Goal: Information Seeking & Learning: Learn about a topic

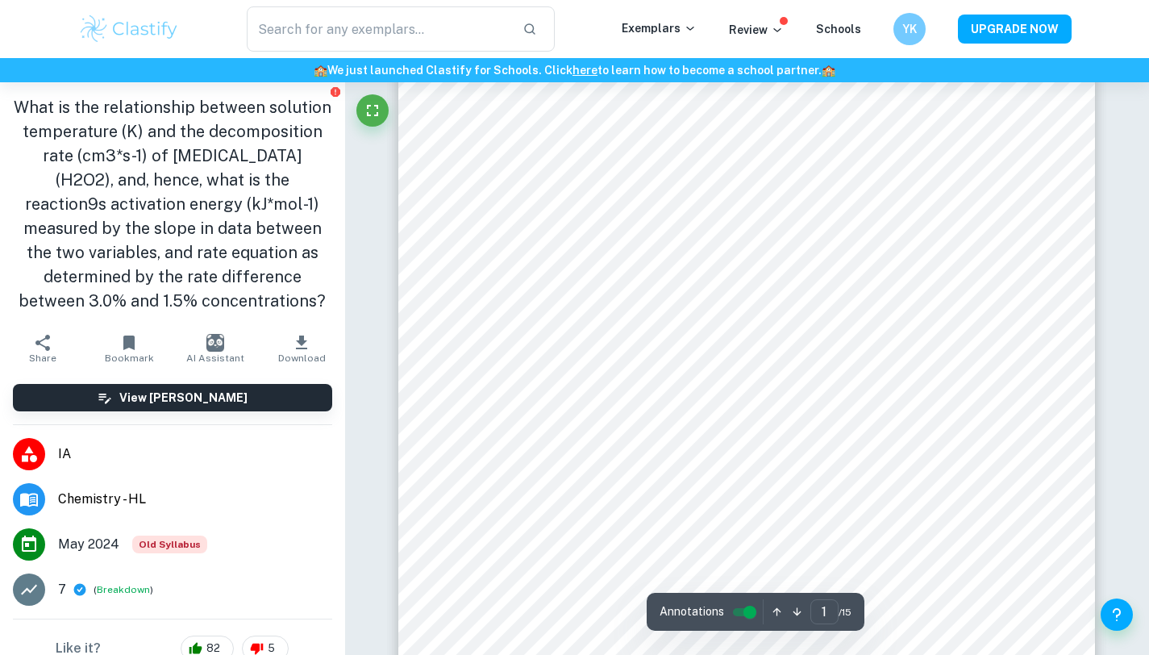
scroll to position [257, 0]
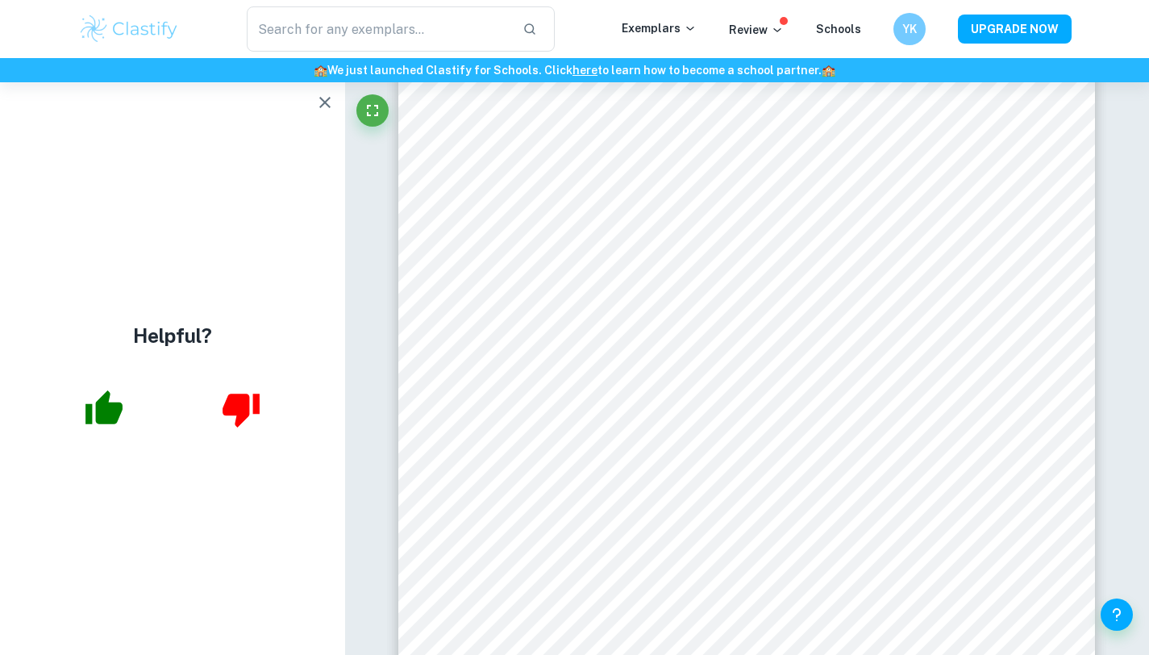
click at [324, 96] on icon "button" at bounding box center [324, 102] width 19 height 19
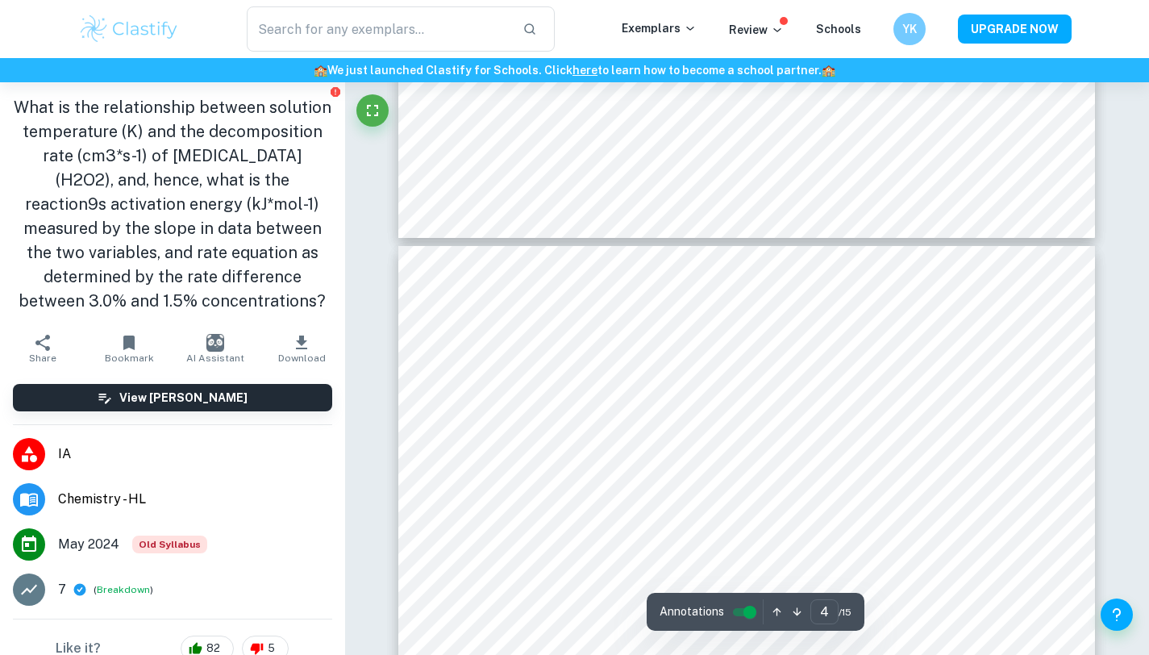
scroll to position [2542, 0]
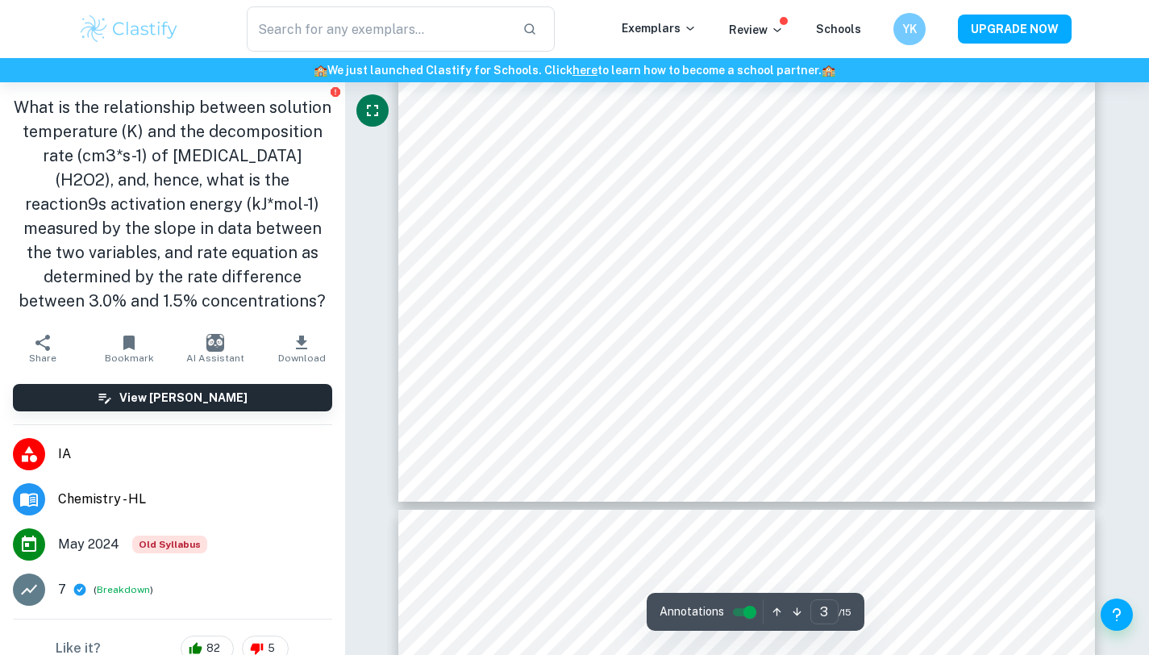
click at [372, 107] on icon "Fullscreen" at bounding box center [372, 110] width 19 height 19
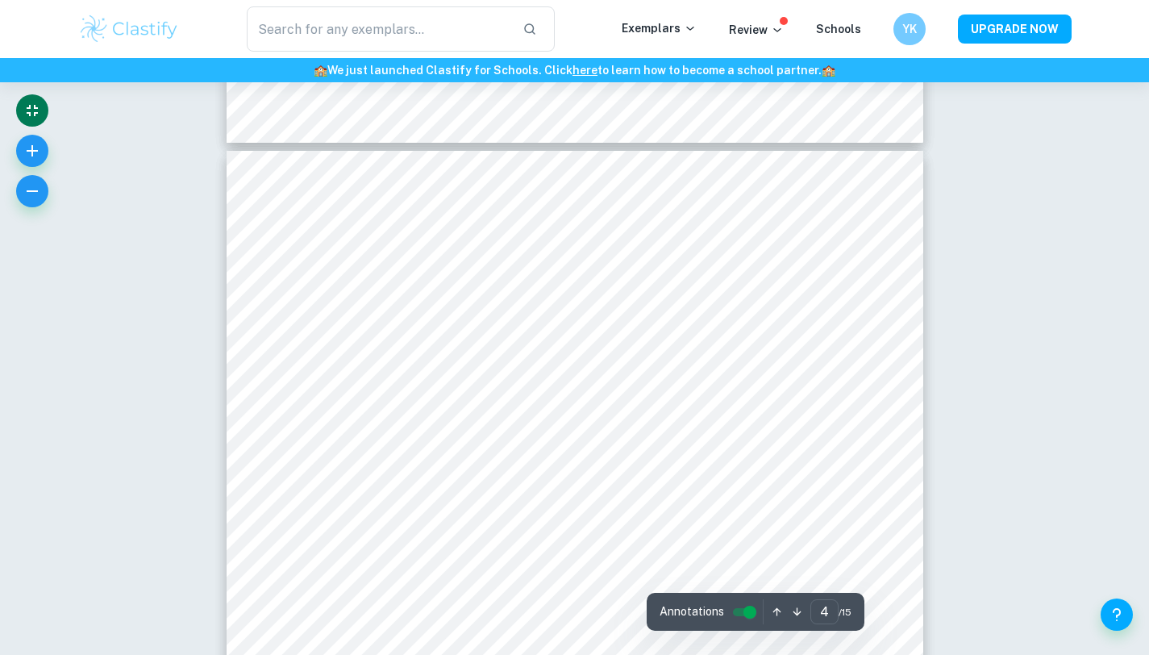
scroll to position [2943, 0]
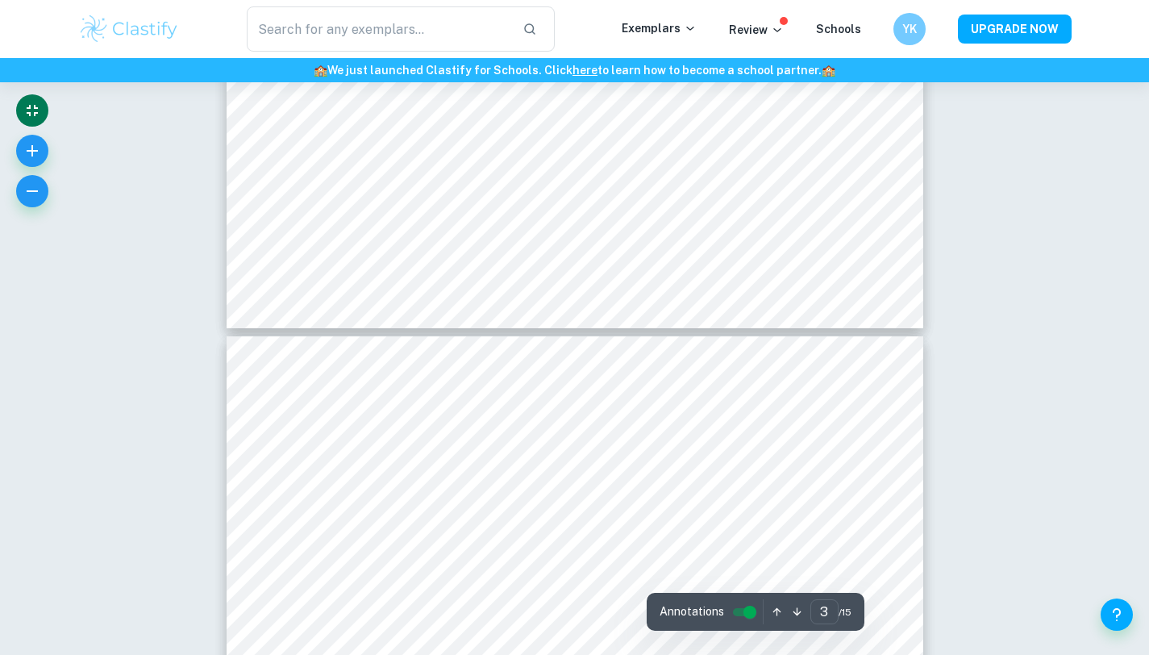
scroll to position [2714, 0]
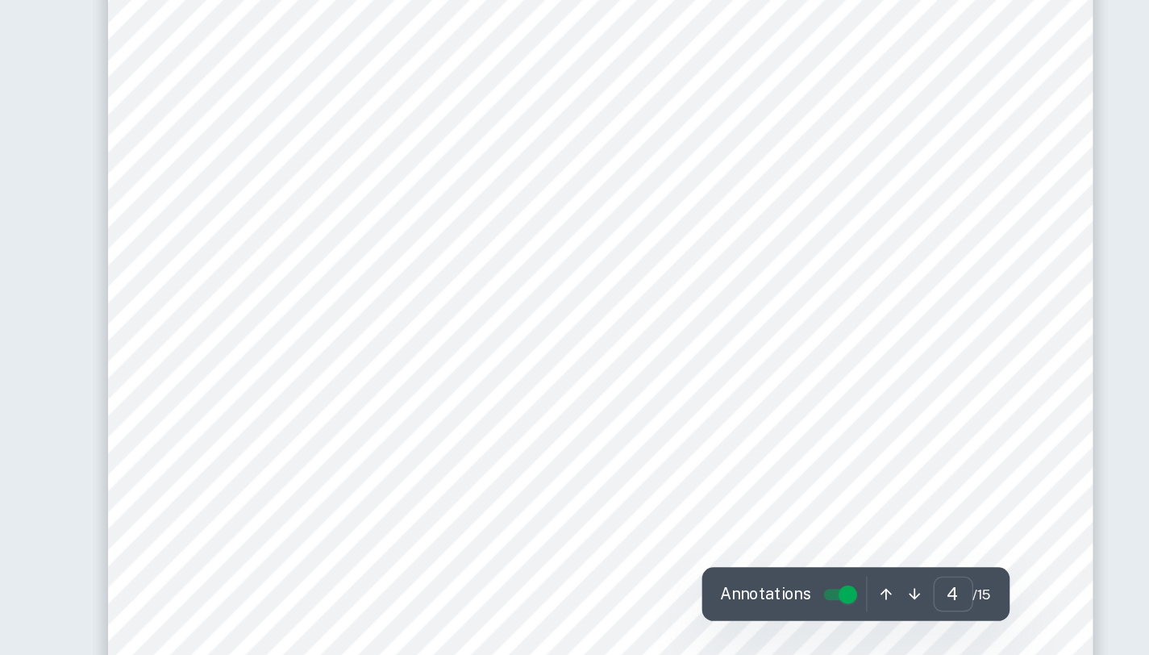
scroll to position [2912, 0]
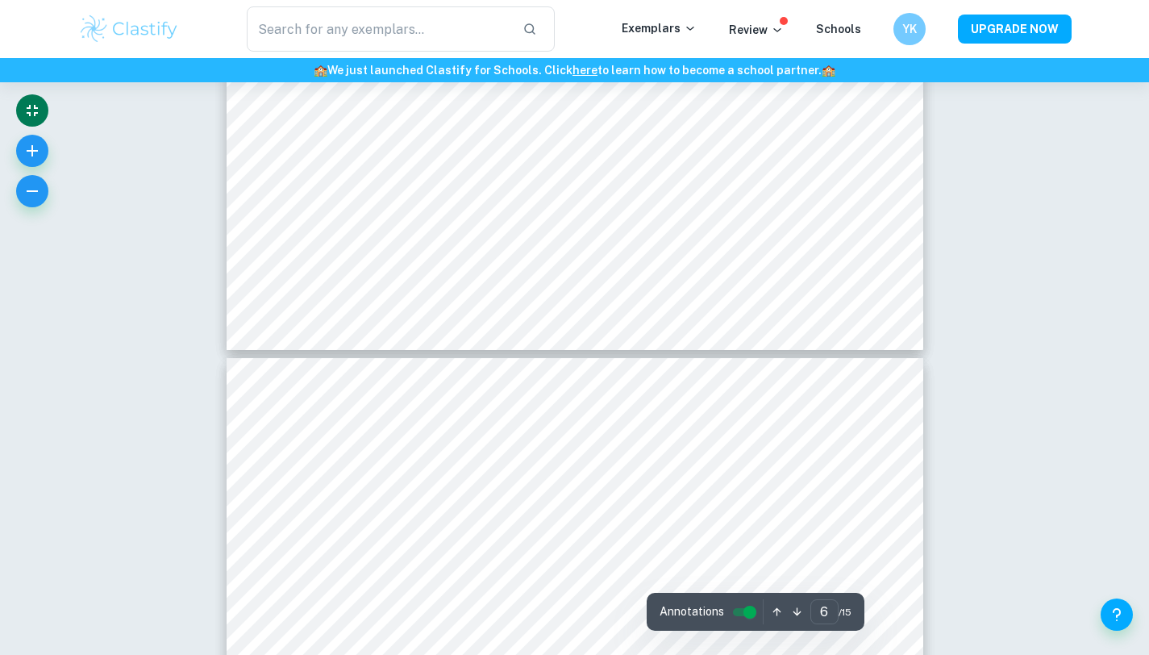
type input "7"
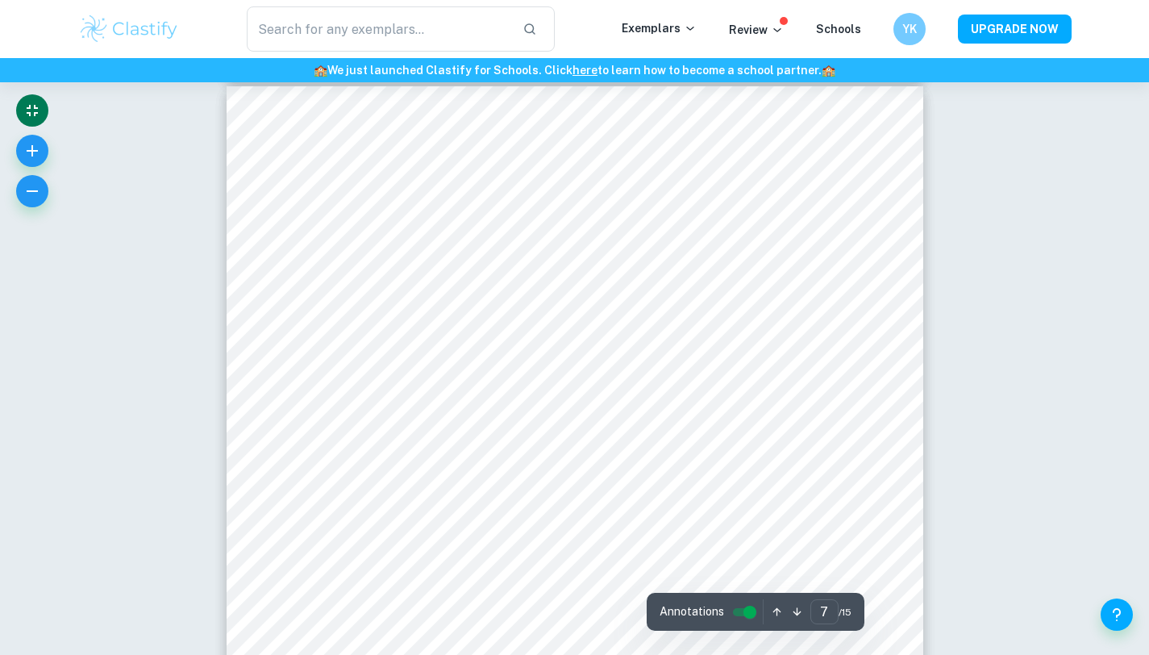
scroll to position [5705, 0]
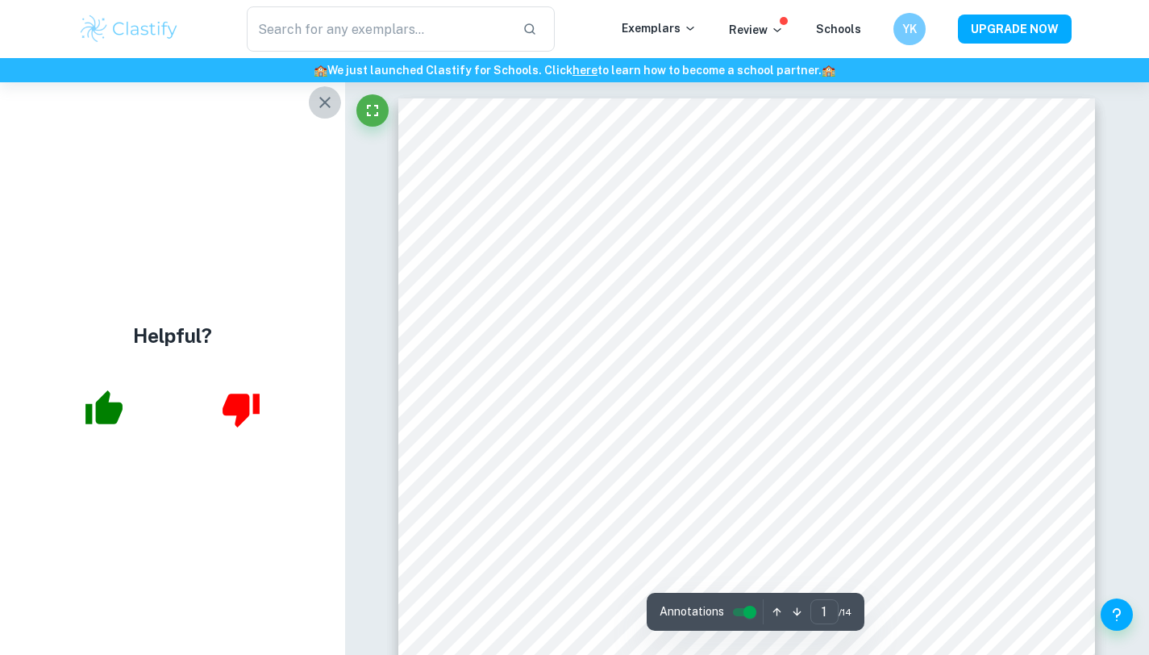
click at [324, 98] on icon "button" at bounding box center [324, 102] width 19 height 19
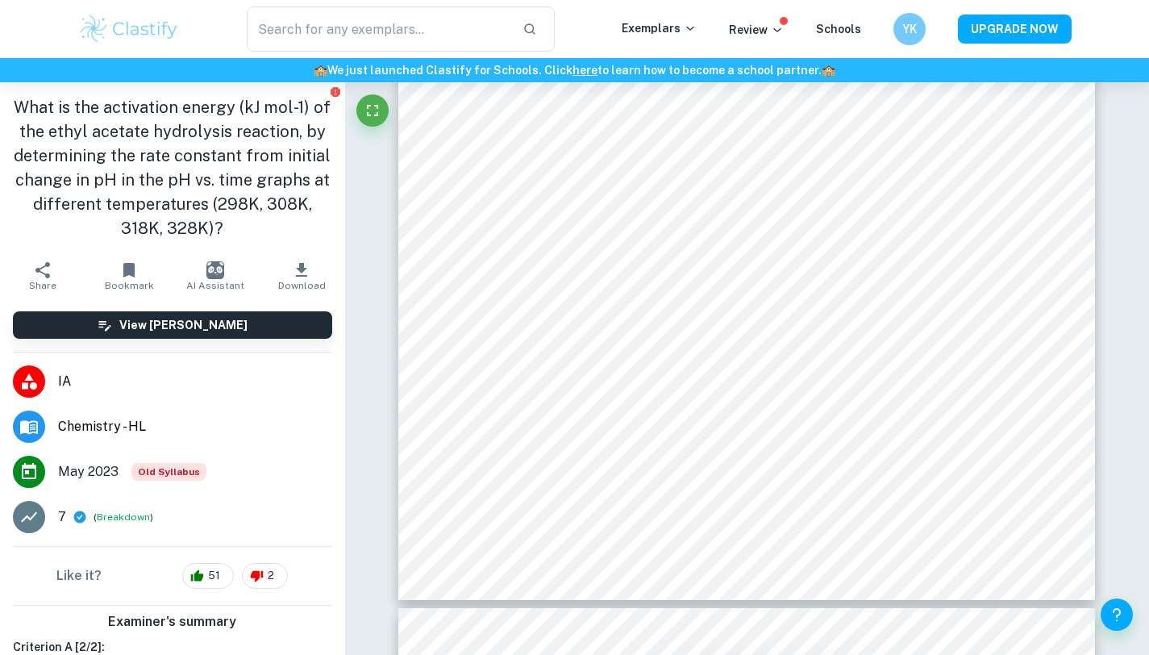
scroll to position [6118, 0]
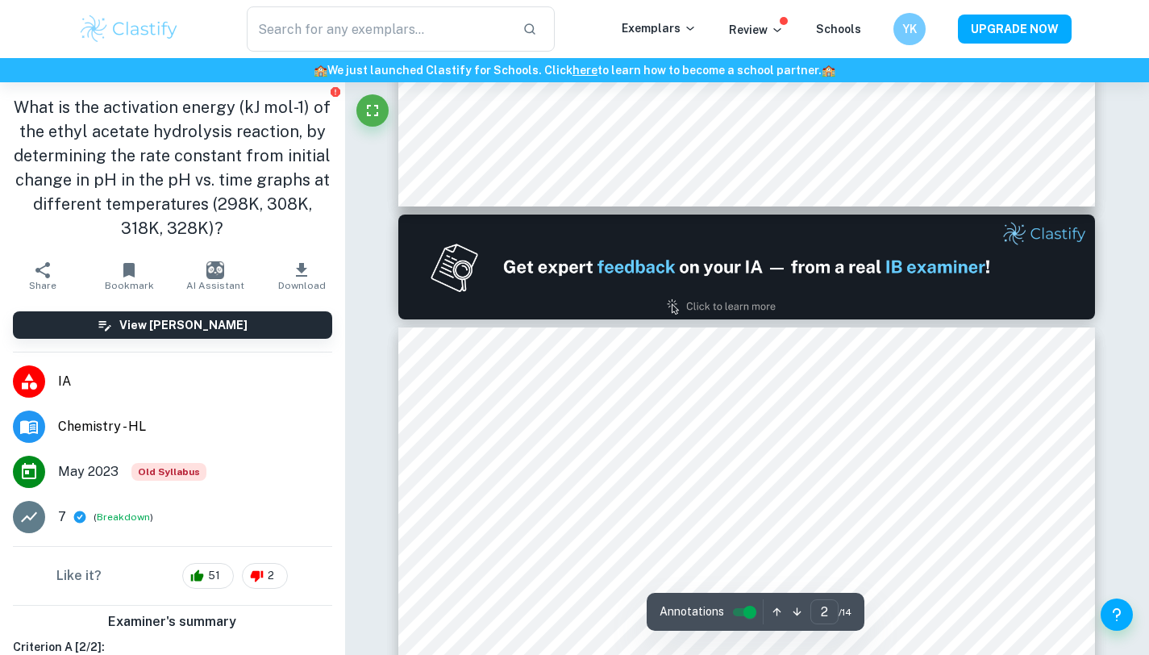
type input "1"
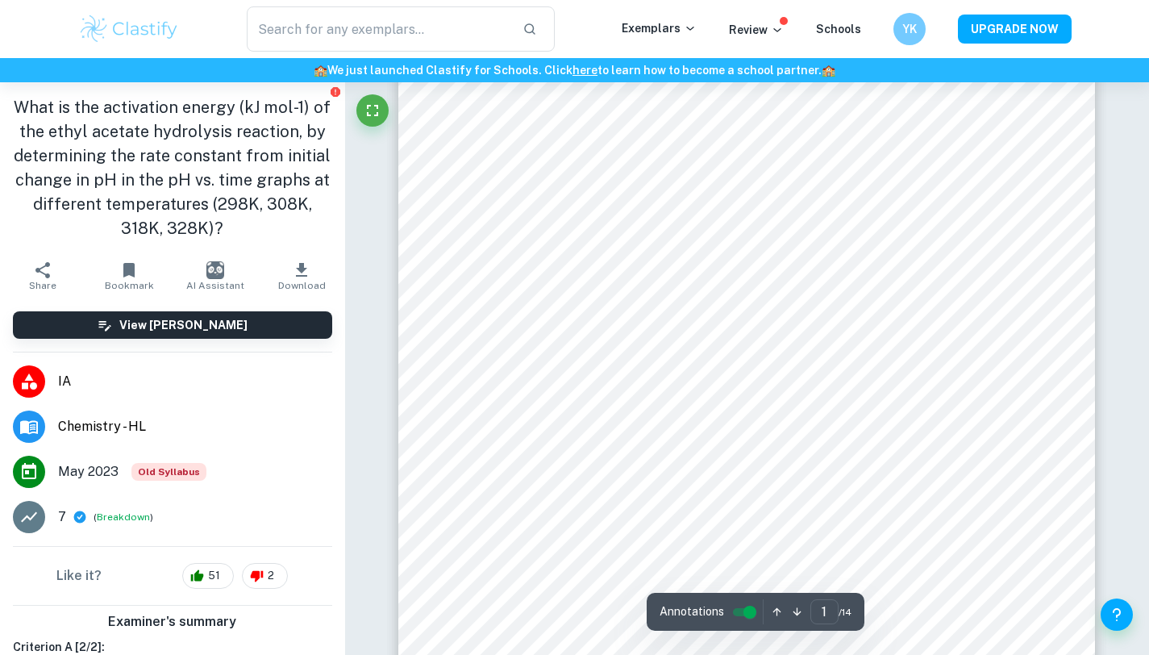
scroll to position [0, 0]
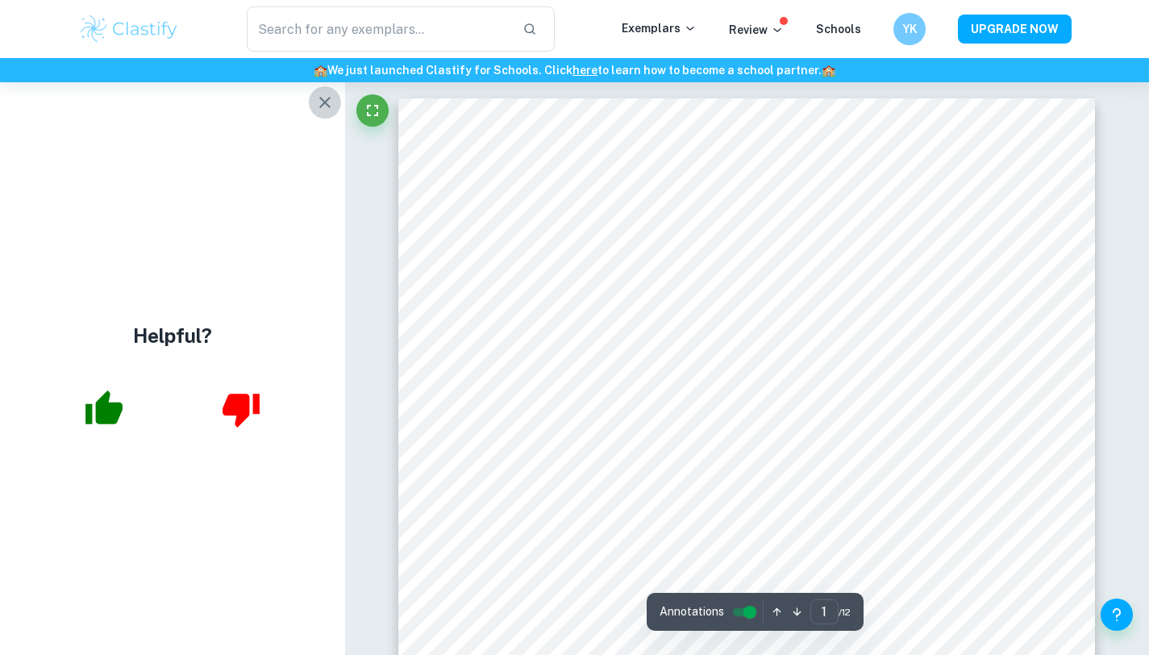
click at [316, 110] on icon "button" at bounding box center [324, 102] width 19 height 19
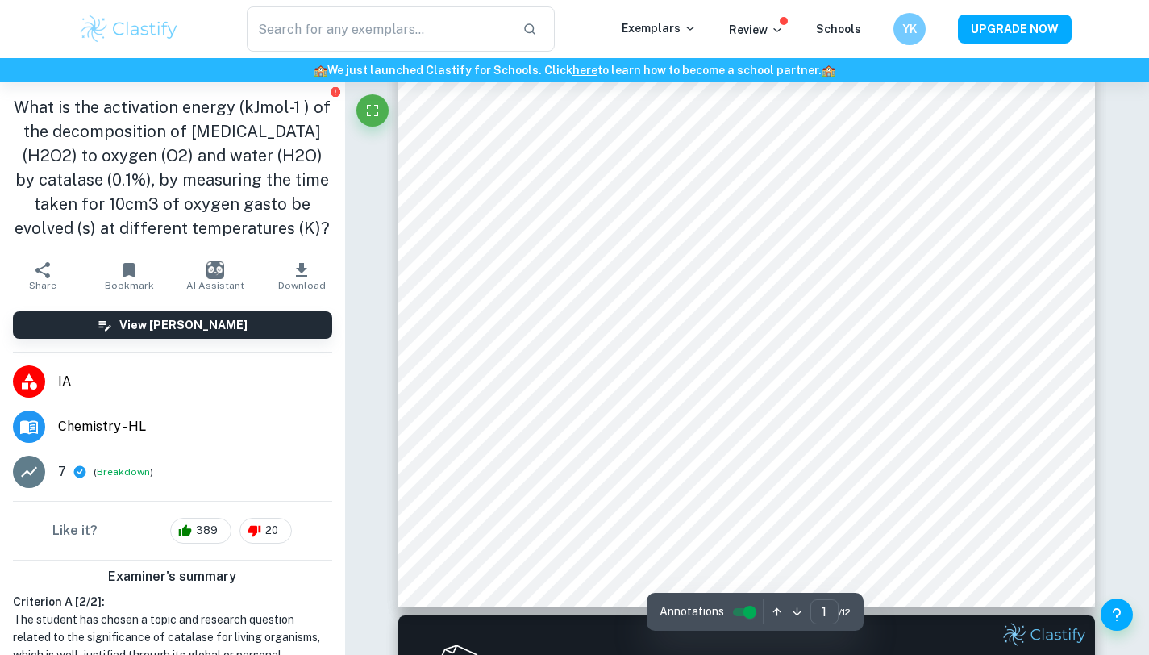
scroll to position [475, 0]
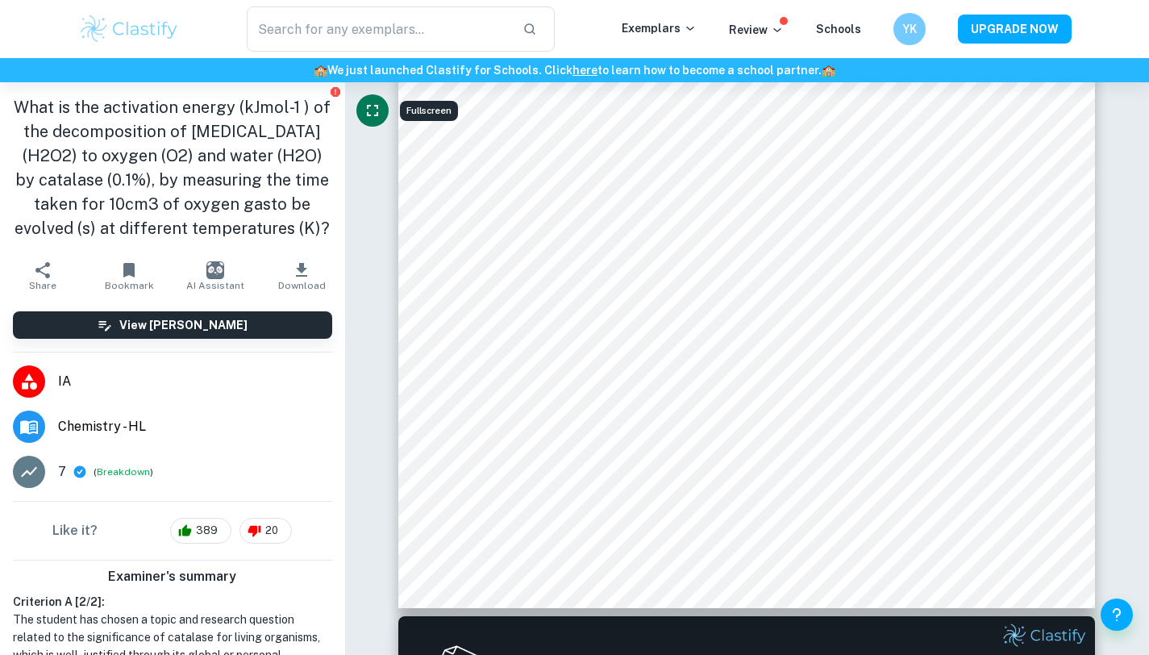
click at [366, 114] on icon "Fullscreen" at bounding box center [372, 110] width 19 height 19
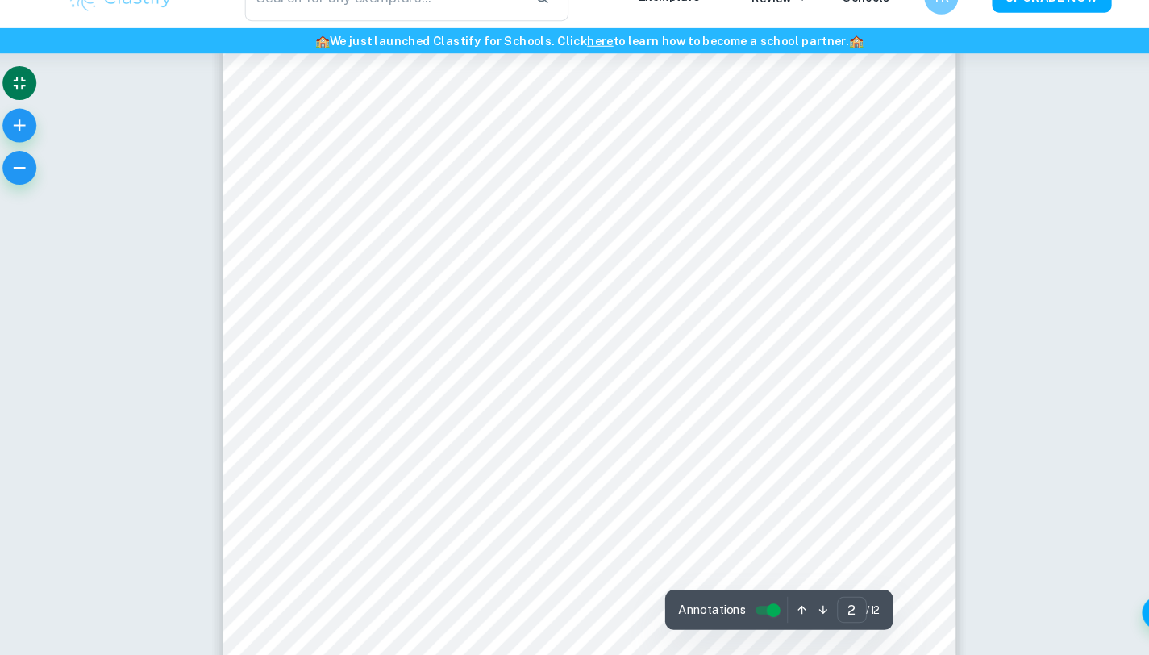
scroll to position [1414, 0]
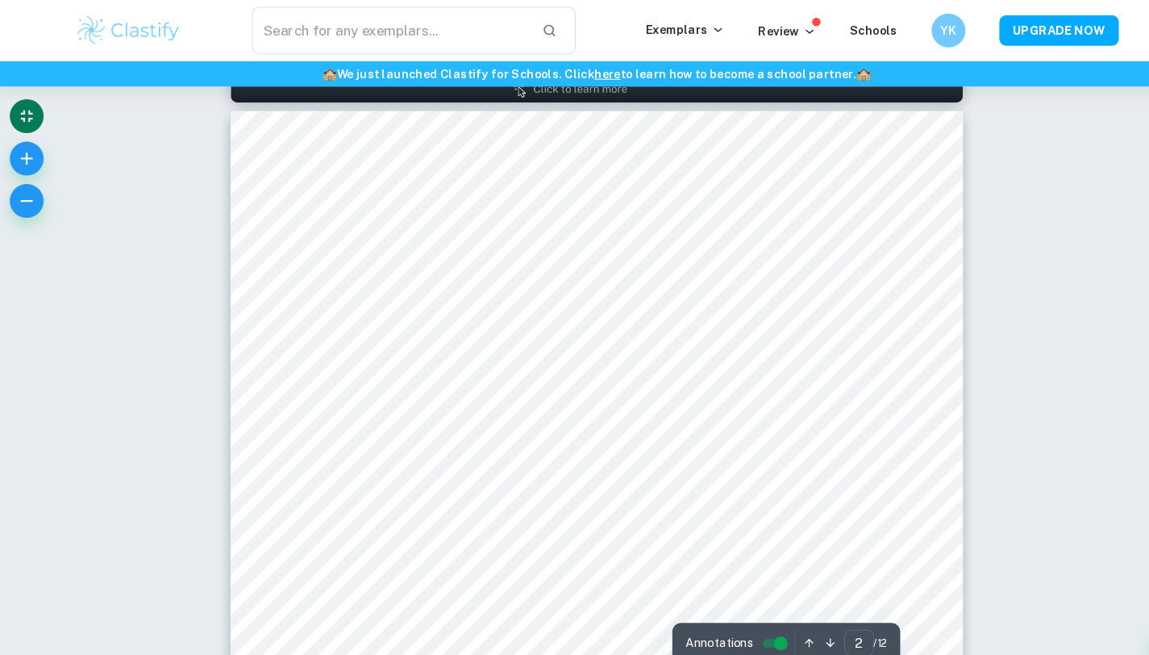
type input "1"
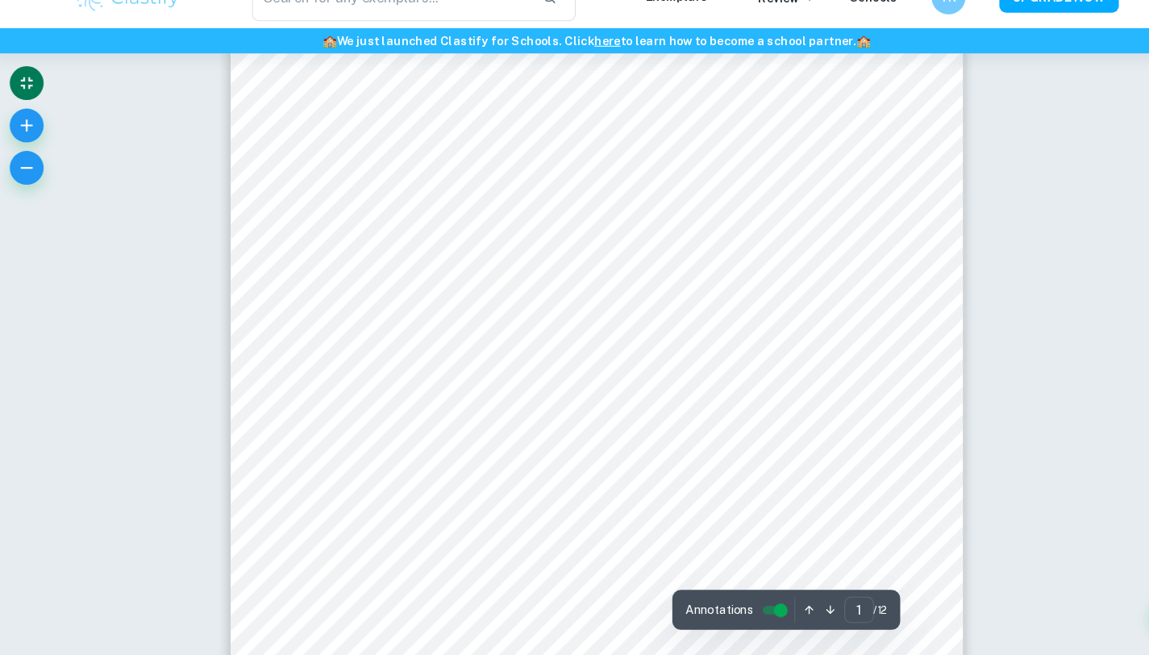
scroll to position [281, 0]
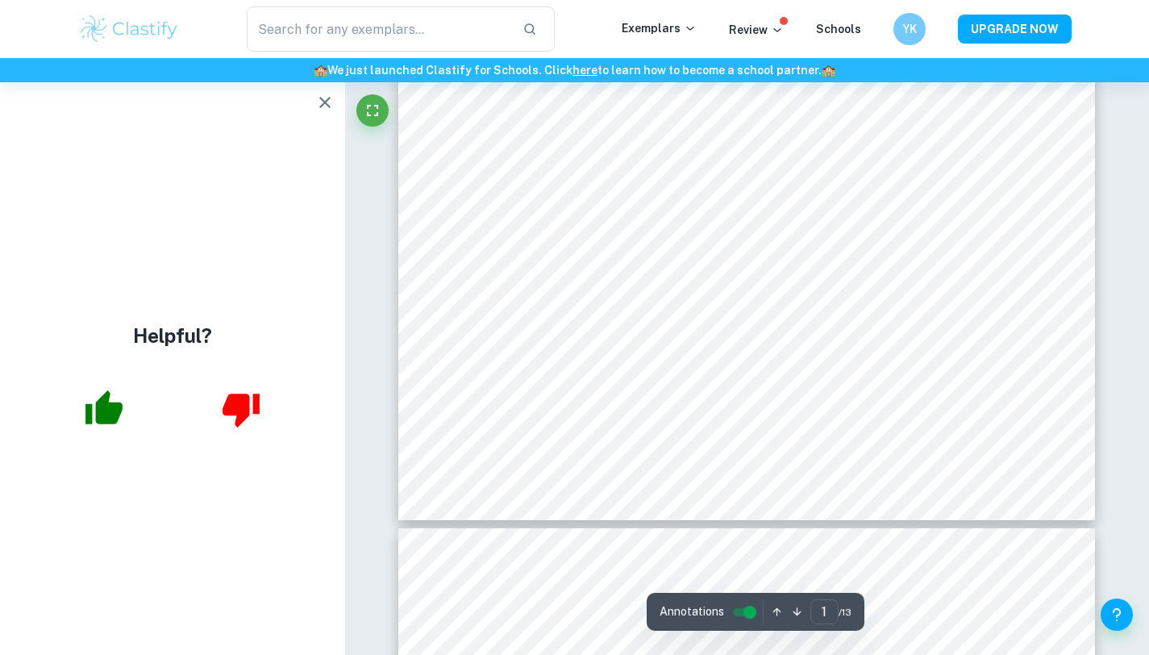
type input "2"
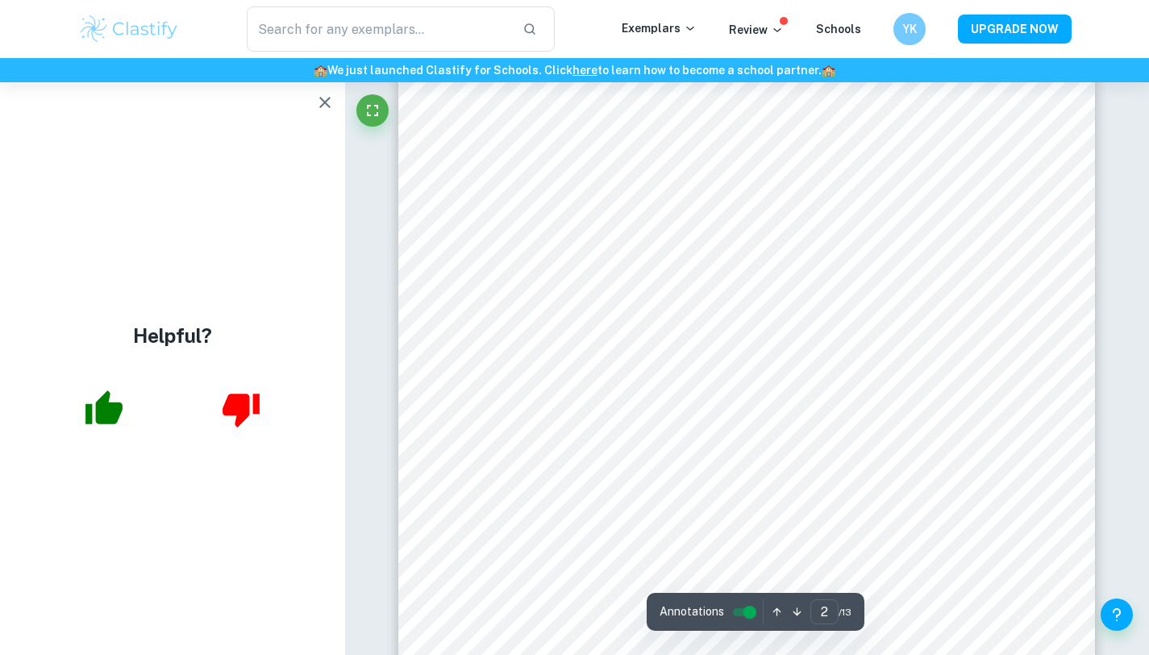
scroll to position [1412, 0]
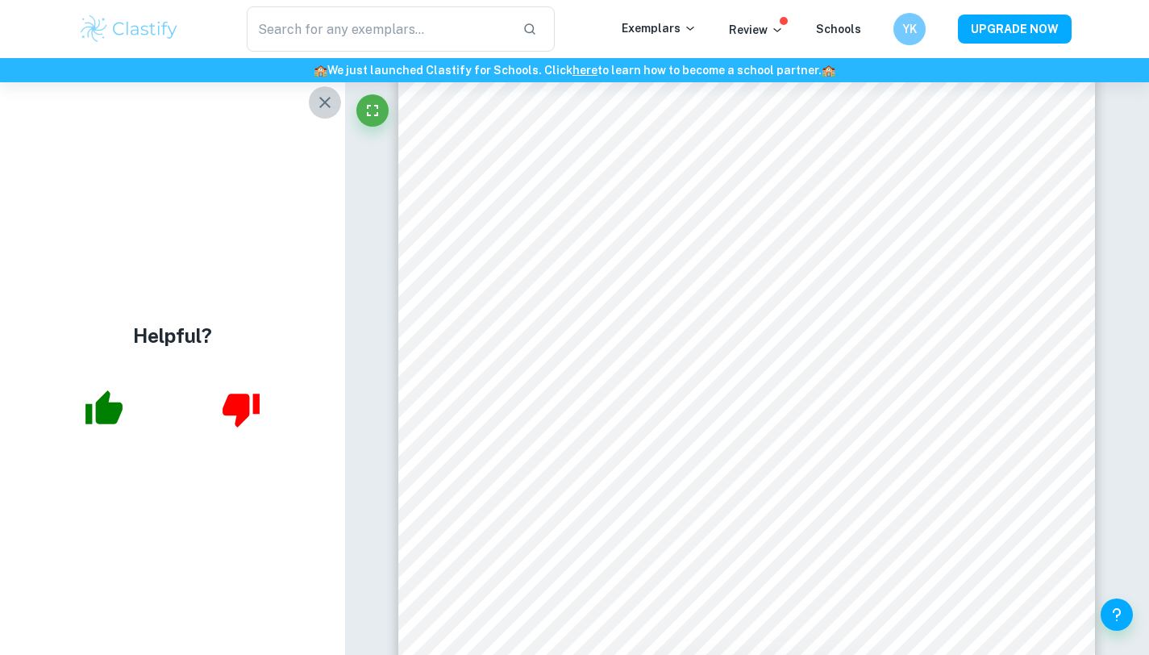
click at [320, 114] on button "button" at bounding box center [325, 102] width 32 height 32
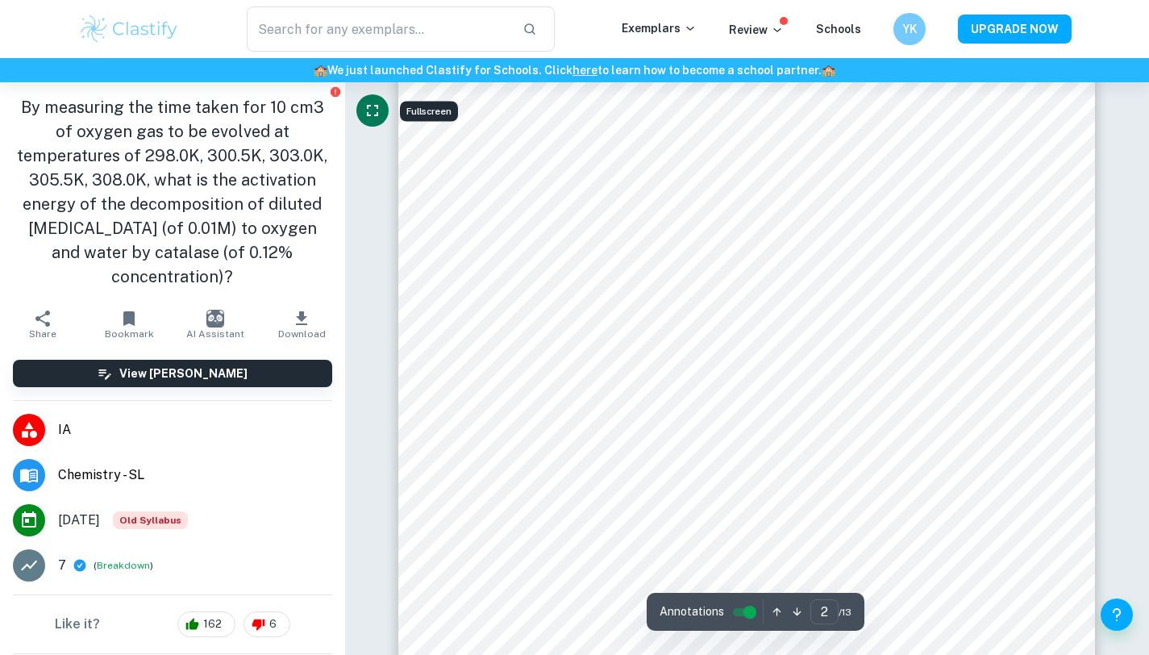
click at [382, 109] on button "Fullscreen" at bounding box center [372, 110] width 32 height 32
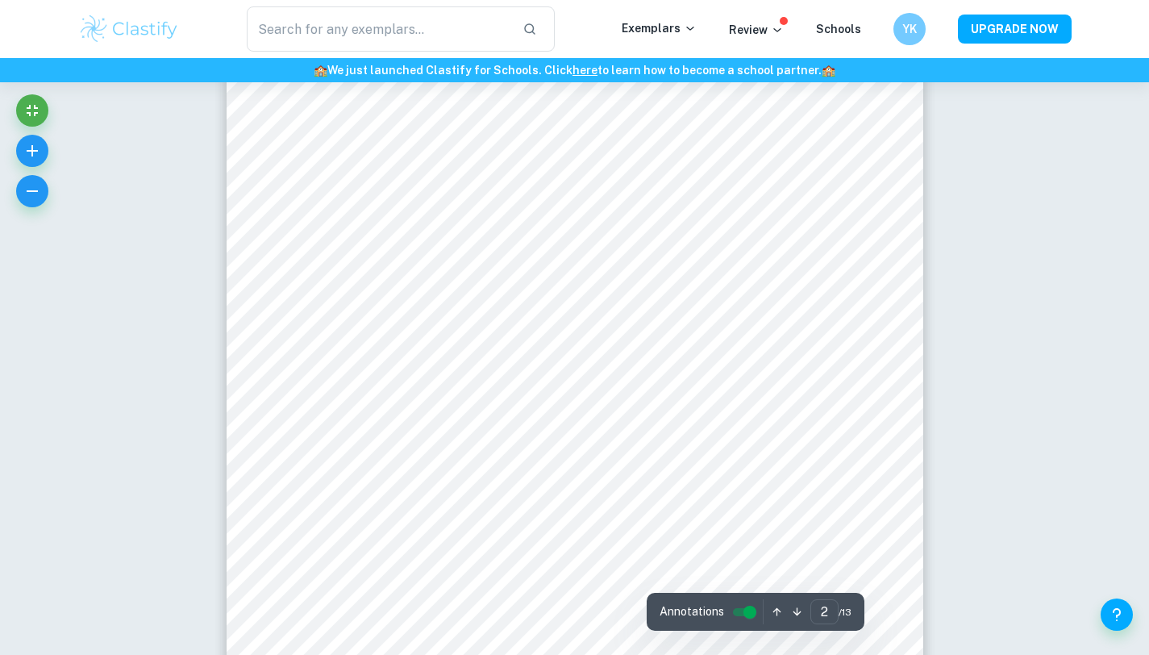
scroll to position [1470, 0]
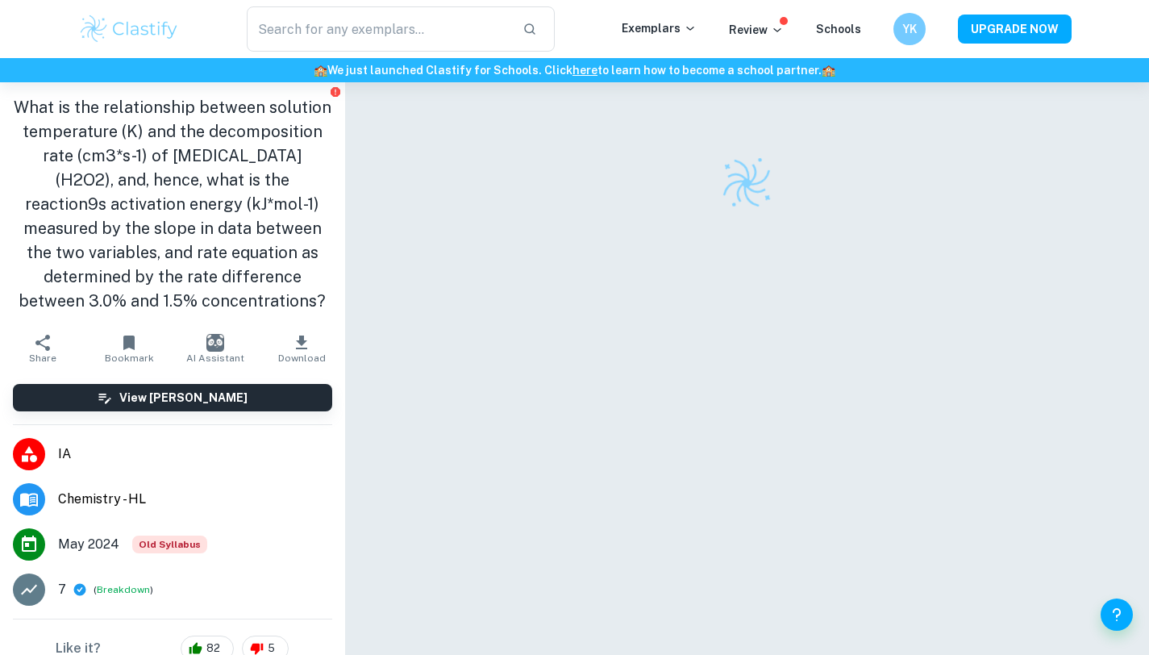
click at [267, 267] on h1 "What is the relationship between solution temperature (K) and the decomposition…" at bounding box center [172, 204] width 319 height 218
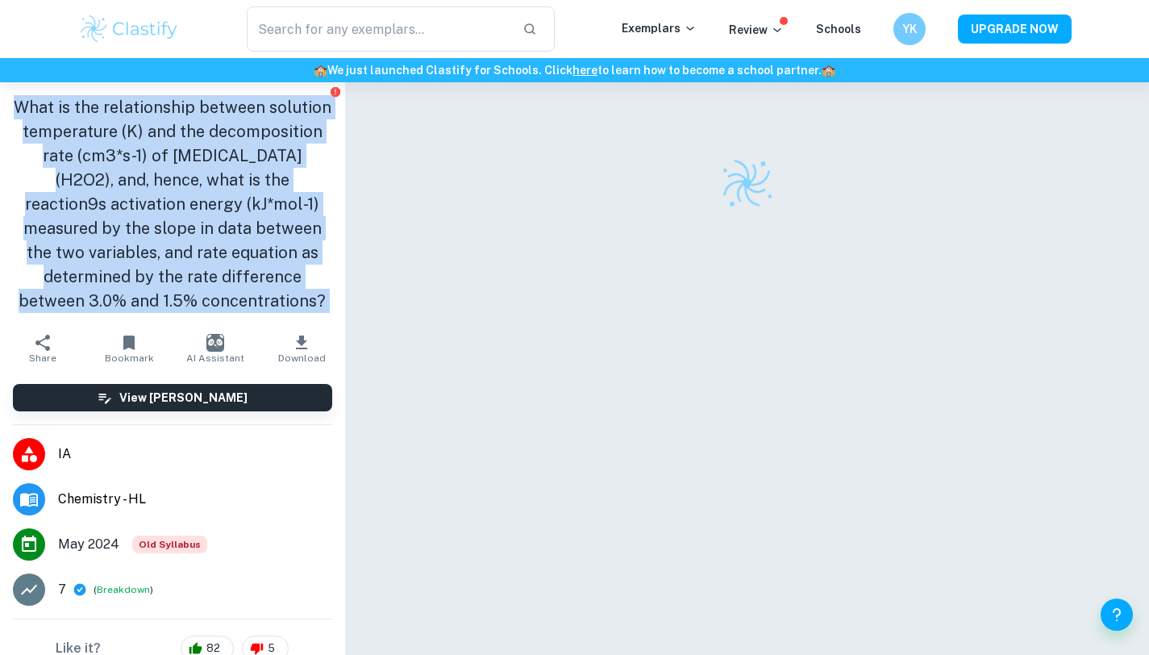
click at [287, 279] on h1 "What is the relationship between solution temperature (K) and the decomposition…" at bounding box center [172, 204] width 319 height 218
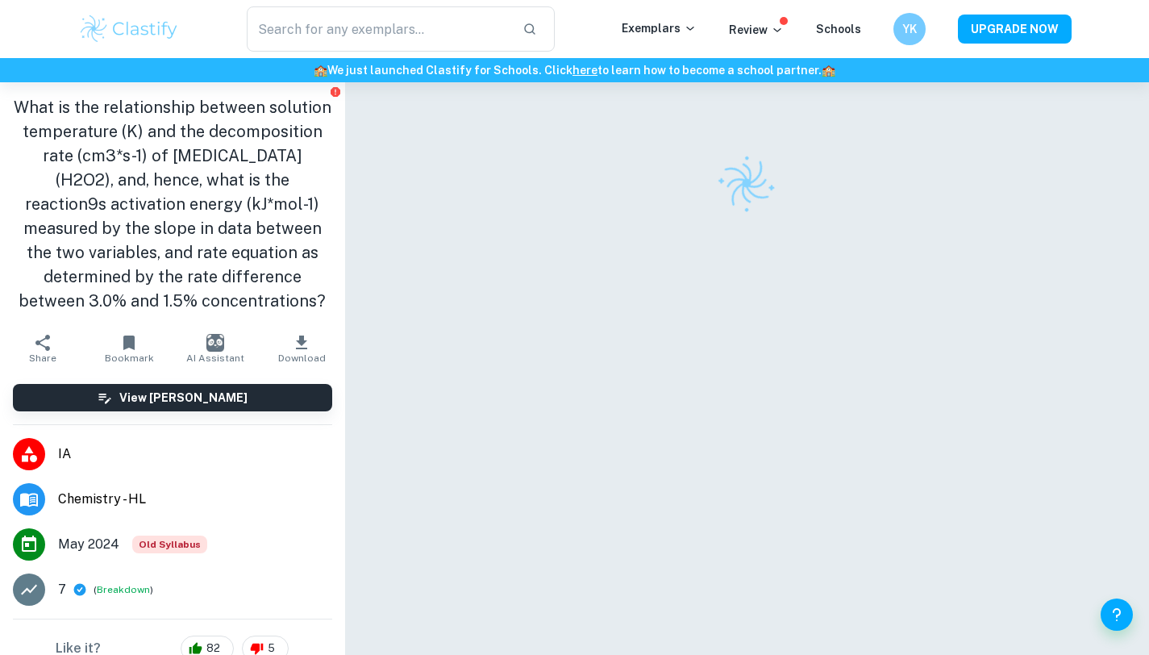
click at [287, 279] on h1 "What is the relationship between solution temperature (K) and the decomposition…" at bounding box center [172, 204] width 319 height 218
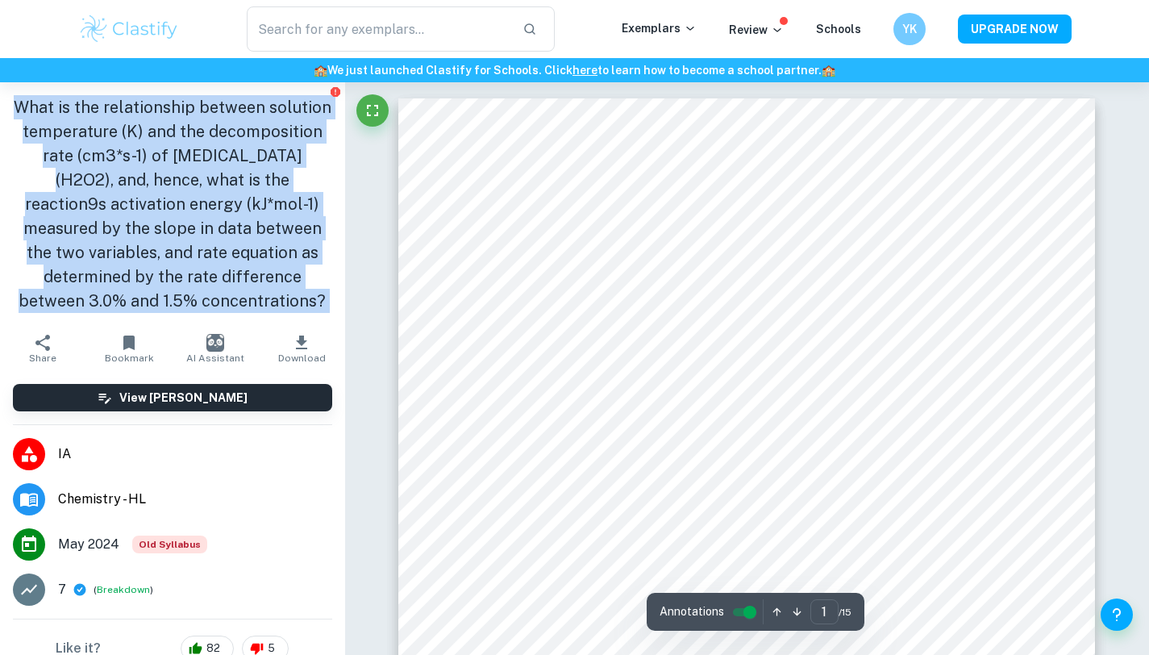
click at [287, 279] on h1 "What is the relationship between solution temperature (K) and the decomposition…" at bounding box center [172, 204] width 319 height 218
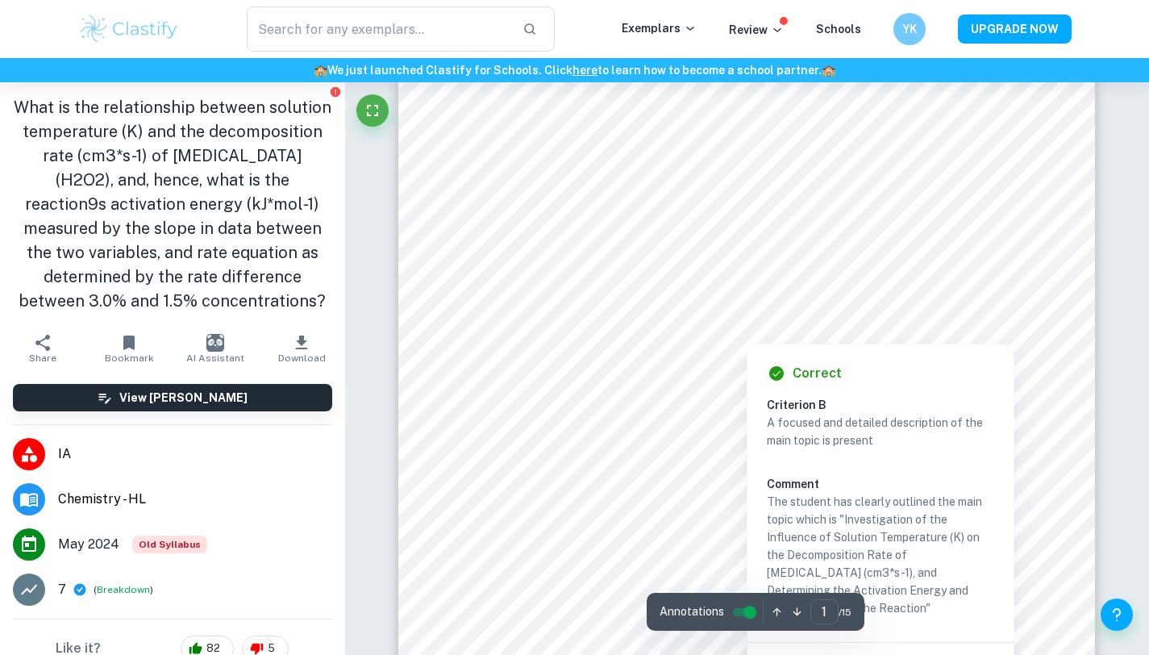
scroll to position [249, 0]
